Goal: Task Accomplishment & Management: Complete application form

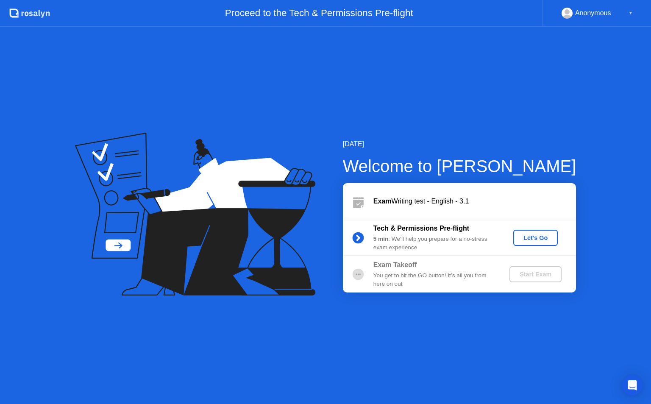
click at [532, 240] on div "Let's Go" at bounding box center [536, 237] width 38 height 7
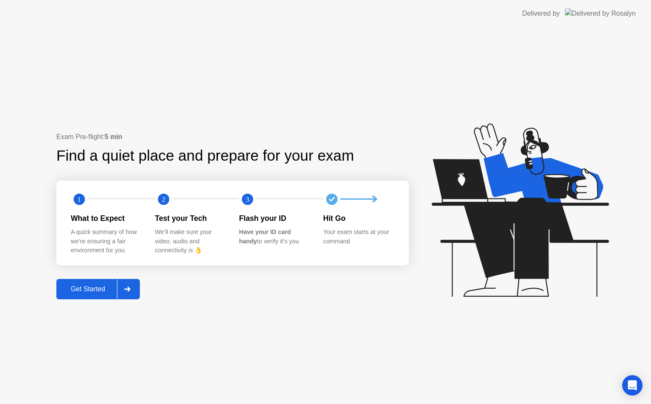
click at [91, 293] on div "Get Started" at bounding box center [88, 289] width 58 height 8
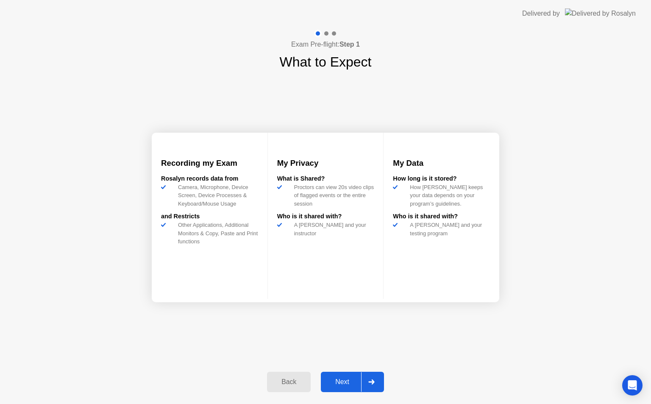
click at [373, 377] on div at bounding box center [371, 382] width 20 height 20
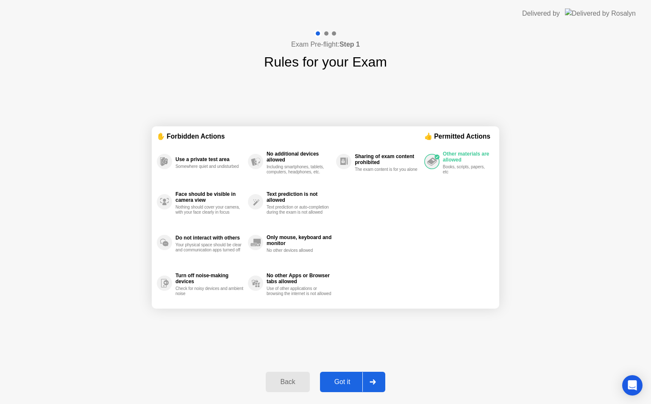
click at [373, 381] on icon at bounding box center [373, 381] width 6 height 5
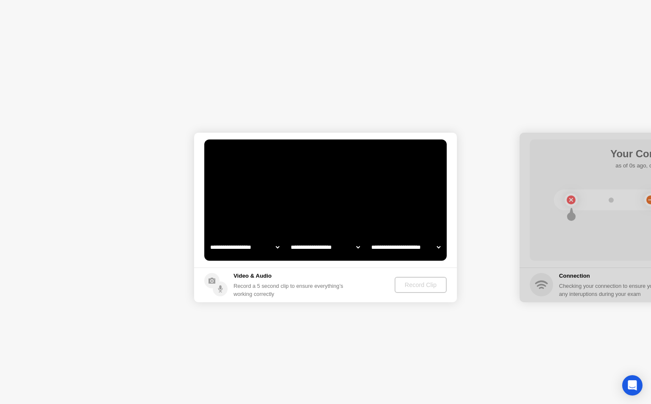
select select "**********"
select select "*******"
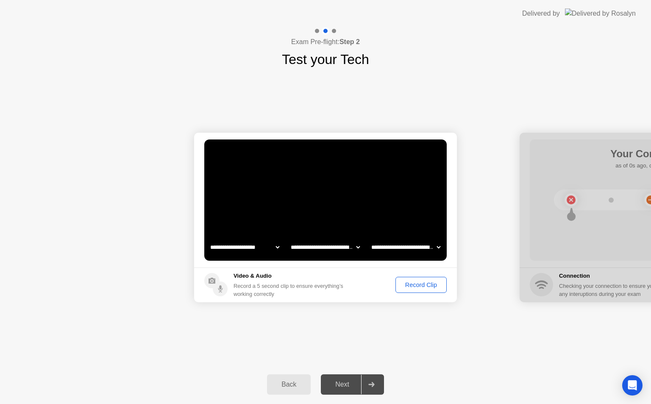
click at [3, 8] on header "Delivered by" at bounding box center [325, 13] width 651 height 27
click at [408, 282] on div "Record Clip" at bounding box center [421, 285] width 45 height 7
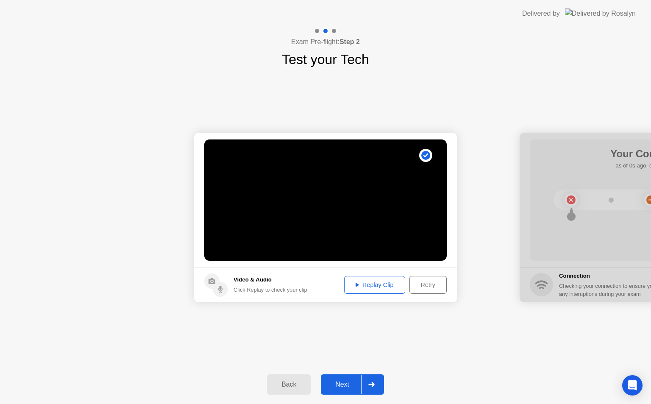
click at [353, 287] on div "Replay Clip" at bounding box center [374, 285] width 55 height 7
click at [428, 285] on div "Retry" at bounding box center [428, 285] width 31 height 7
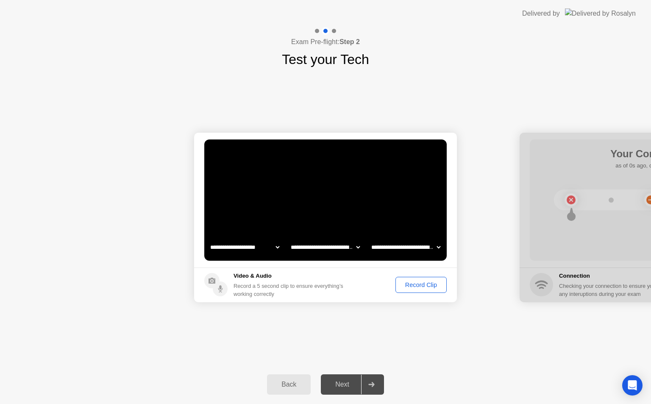
click at [428, 285] on div "Record Clip" at bounding box center [421, 285] width 45 height 7
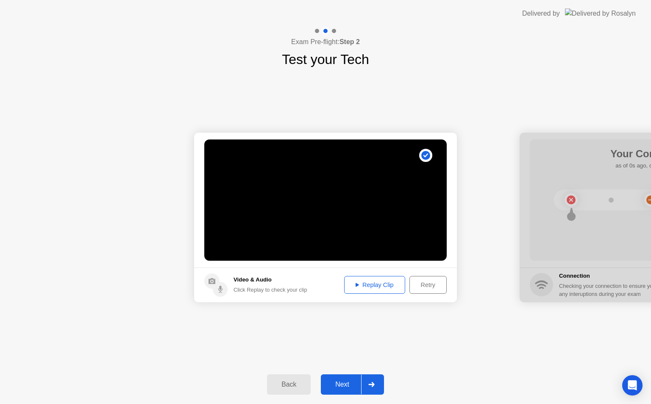
click at [375, 382] on icon at bounding box center [371, 384] width 6 height 5
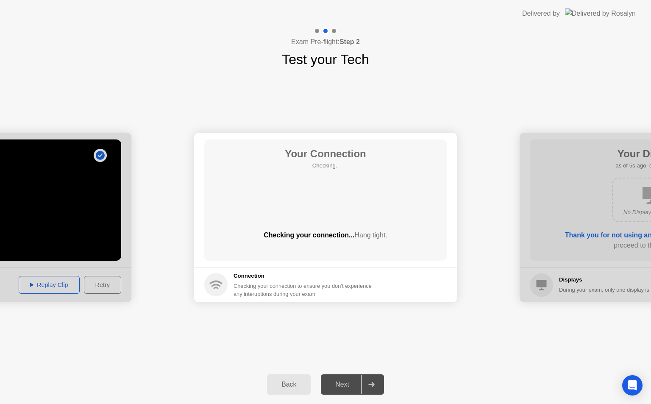
click at [284, 386] on div "Back" at bounding box center [289, 385] width 39 height 8
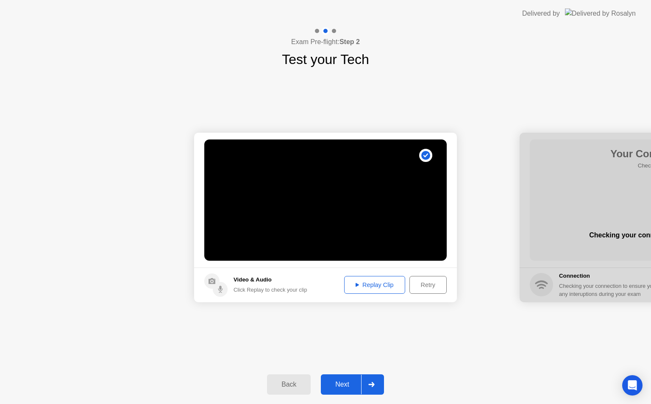
click at [382, 282] on div "Replay Clip" at bounding box center [374, 285] width 55 height 7
click at [413, 285] on div "Retry" at bounding box center [428, 285] width 31 height 7
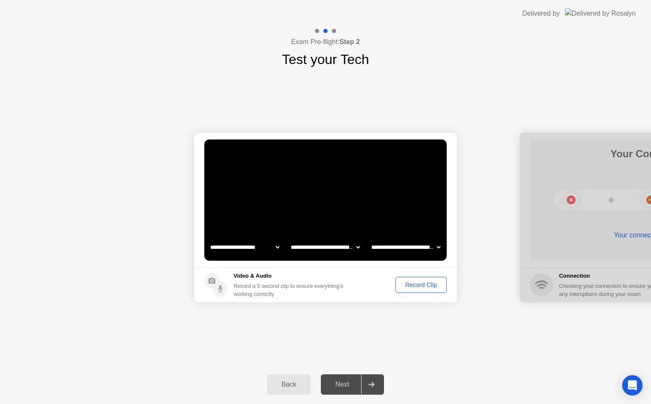
click at [411, 283] on div "Record Clip" at bounding box center [421, 285] width 45 height 7
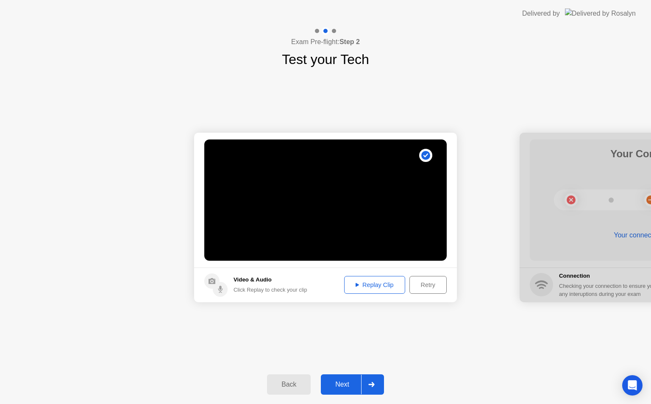
click at [370, 387] on icon at bounding box center [371, 384] width 6 height 5
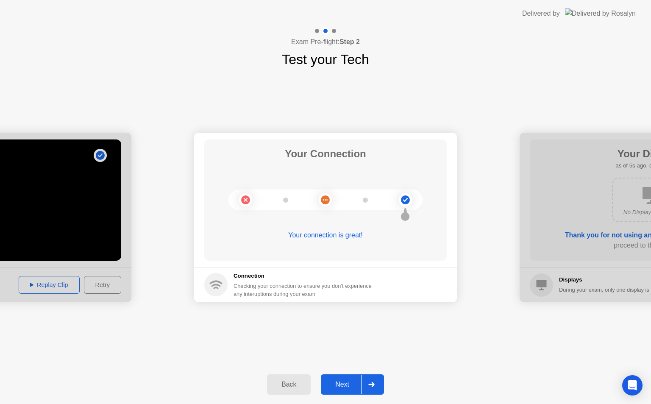
click at [370, 387] on icon at bounding box center [371, 384] width 6 height 5
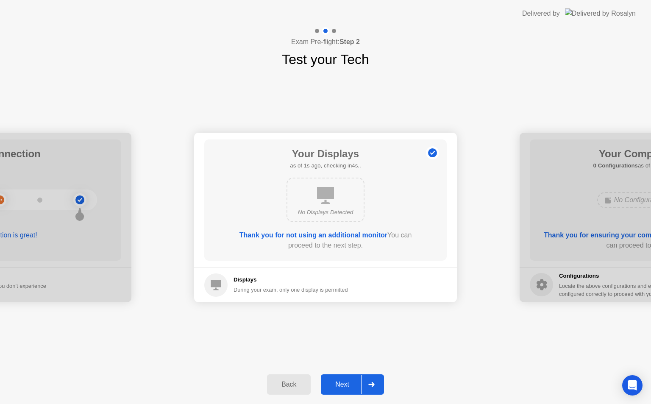
click at [370, 386] on icon at bounding box center [371, 384] width 6 height 5
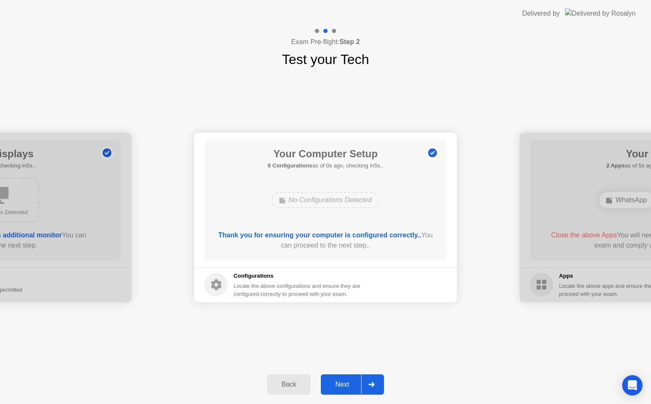
click at [370, 384] on icon at bounding box center [371, 384] width 6 height 5
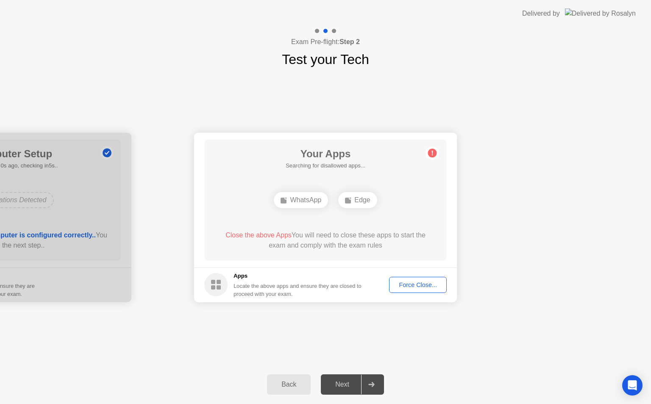
click at [428, 282] on div "Force Close..." at bounding box center [418, 285] width 52 height 7
click at [403, 284] on div "Force Close..." at bounding box center [418, 285] width 52 height 7
click at [404, 287] on div "Force Close..." at bounding box center [418, 285] width 52 height 7
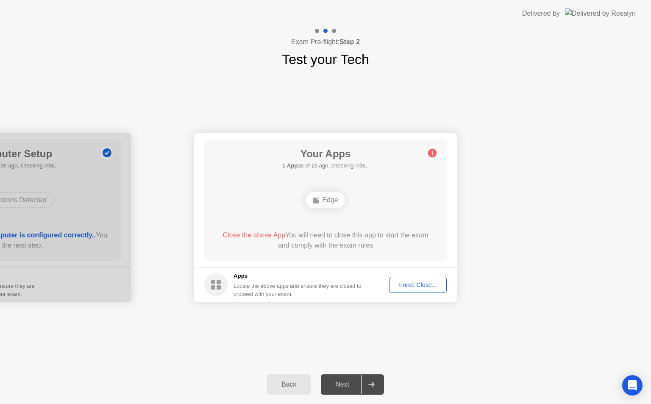
click at [414, 282] on div "Force Close..." at bounding box center [418, 285] width 52 height 7
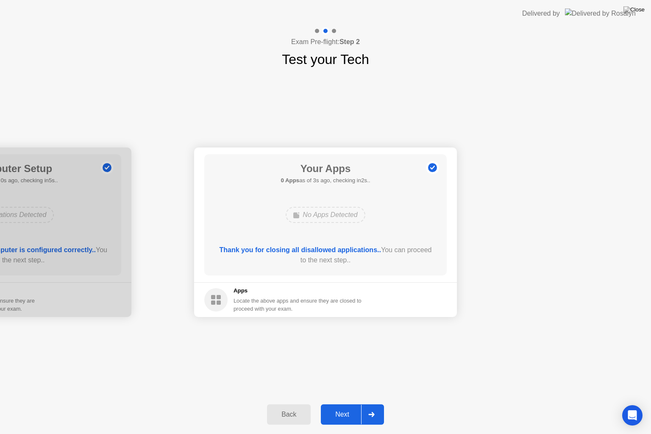
click at [376, 404] on div at bounding box center [371, 415] width 20 height 20
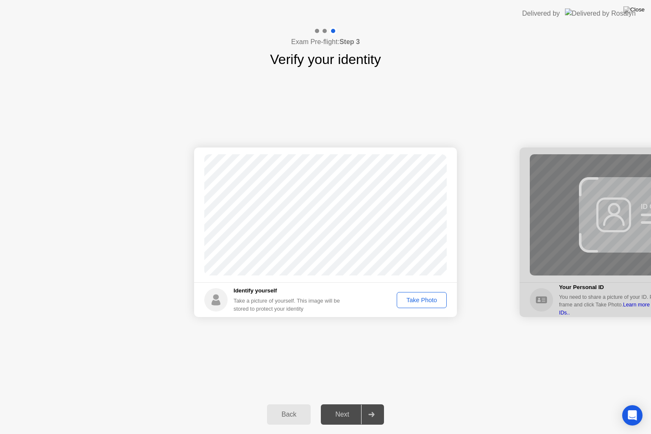
click at [418, 298] on div "Take Photo" at bounding box center [422, 300] width 44 height 7
click at [371, 404] on icon at bounding box center [371, 414] width 6 height 5
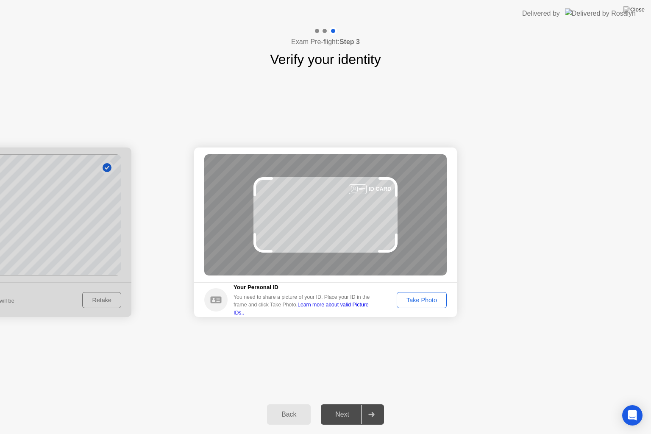
click at [333, 3] on header "Delivered by" at bounding box center [325, 13] width 651 height 27
click at [330, 3] on header "Delivered by" at bounding box center [325, 13] width 651 height 27
click at [327, 3] on header "Delivered by" at bounding box center [325, 13] width 651 height 27
click at [324, 3] on header "Delivered by" at bounding box center [325, 13] width 651 height 27
click at [326, 3] on header "Delivered by" at bounding box center [325, 13] width 651 height 27
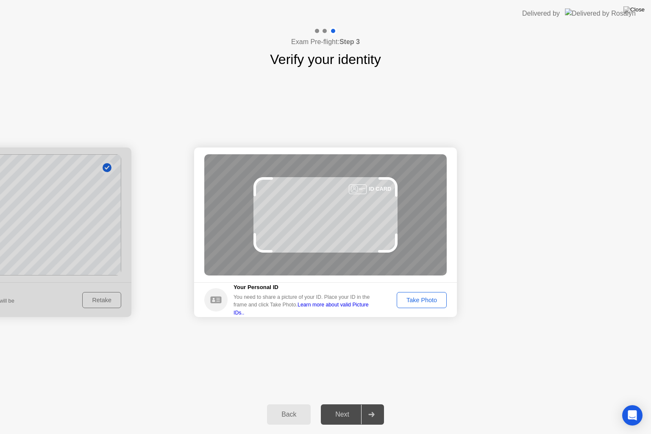
click at [326, 3] on header "Delivered by" at bounding box center [325, 13] width 651 height 27
click at [408, 297] on div "Take Photo" at bounding box center [422, 300] width 44 height 7
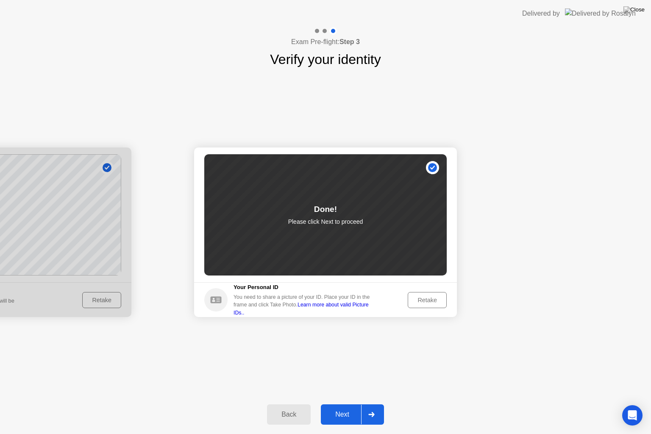
click at [371, 404] on icon at bounding box center [371, 414] width 6 height 5
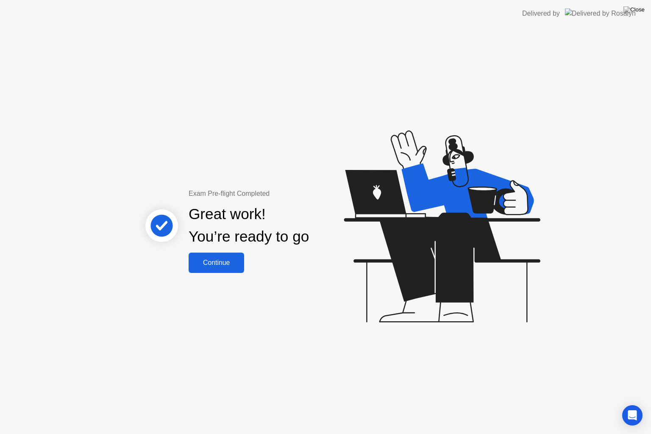
click at [219, 262] on div "Continue" at bounding box center [216, 263] width 50 height 8
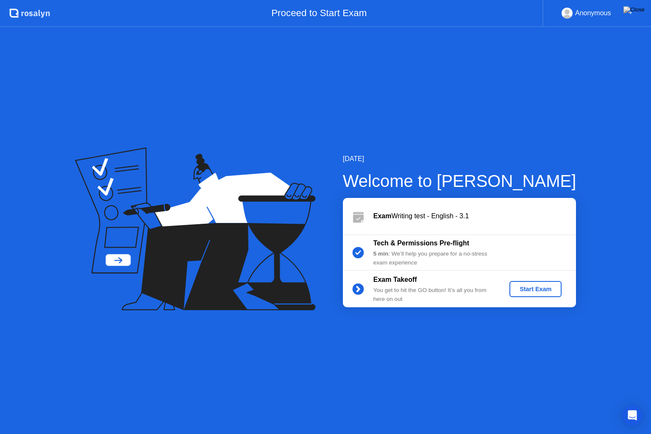
click at [541, 287] on div "Start Exam" at bounding box center [535, 289] width 45 height 7
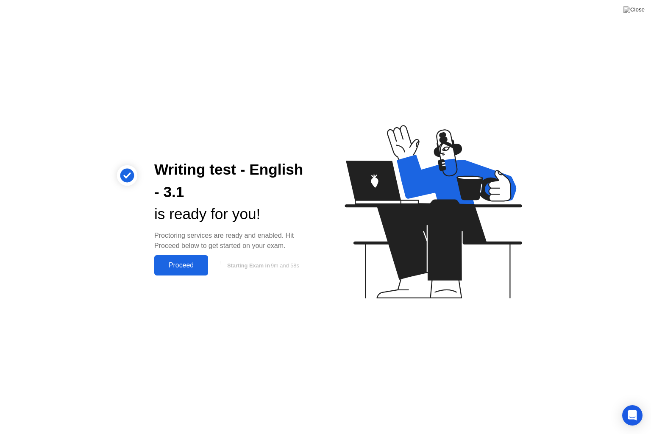
click at [171, 263] on div "Proceed" at bounding box center [181, 266] width 49 height 8
